Goal: Find specific page/section: Find specific page/section

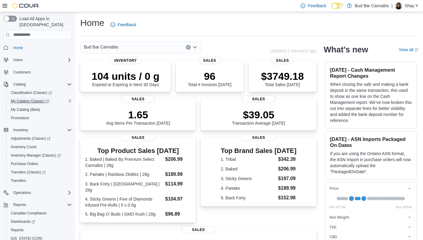
click at [32, 99] on span "My Catalog (Classic)" at bounding box center [30, 101] width 38 height 5
